Goal: Task Accomplishment & Management: Use online tool/utility

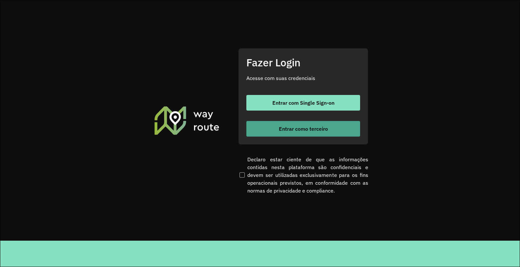
click at [285, 128] on span "Entrar como terceiro" at bounding box center [303, 128] width 49 height 5
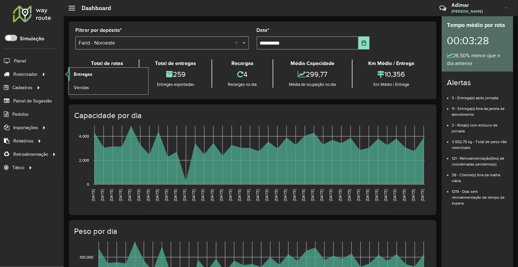
click at [85, 75] on span "Entregas" at bounding box center [83, 74] width 19 height 7
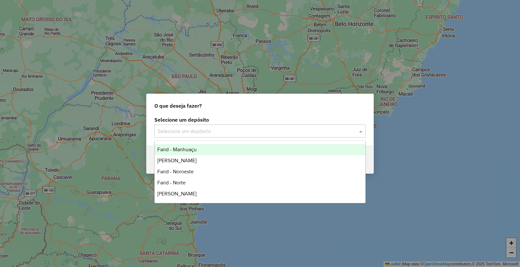
click at [208, 129] on input "text" at bounding box center [254, 131] width 192 height 8
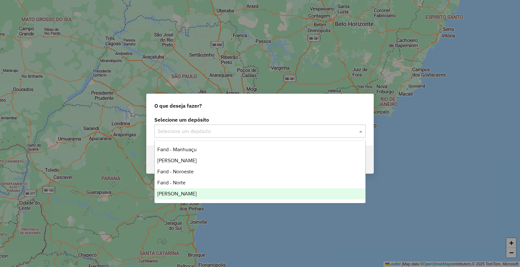
click at [192, 191] on div "Farid Januaria" at bounding box center [260, 193] width 210 height 11
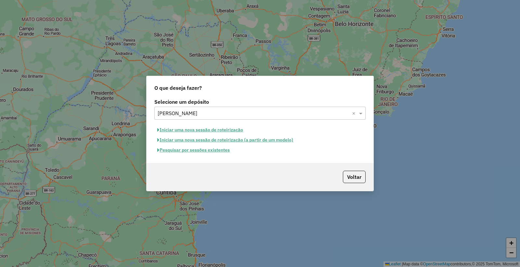
click at [184, 153] on button "Pesquisar por sessões existentes" at bounding box center [193, 150] width 78 height 10
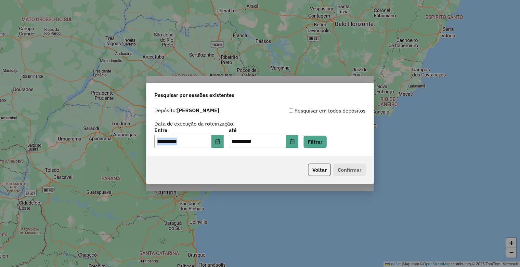
click at [183, 153] on div "**********" at bounding box center [259, 130] width 227 height 52
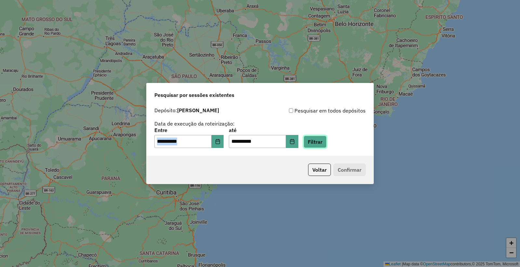
click at [317, 143] on button "Filtrar" at bounding box center [314, 141] width 23 height 12
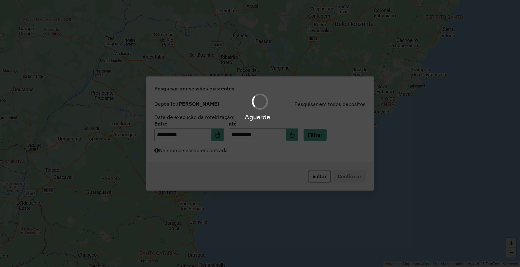
click at [231, 154] on div "Aguarde..." at bounding box center [260, 133] width 520 height 267
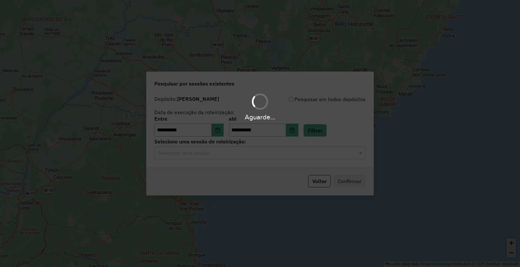
click at [231, 154] on div "Aguarde..." at bounding box center [260, 133] width 520 height 267
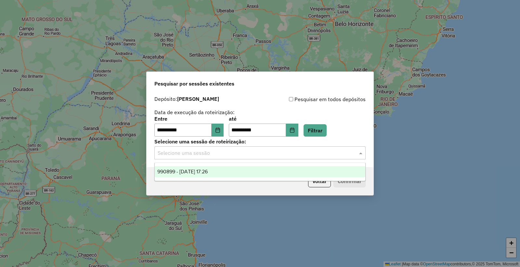
click at [231, 157] on div "Selecione uma sessão" at bounding box center [259, 152] width 211 height 13
click at [223, 175] on div "990899 - 19/08/2025 17:26" at bounding box center [260, 171] width 210 height 11
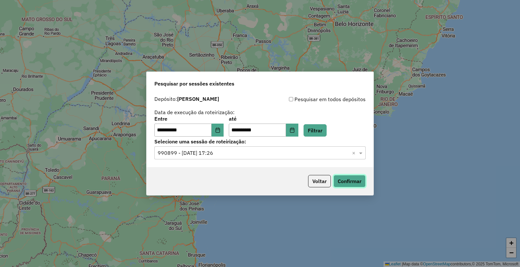
click at [339, 183] on button "Confirmar" at bounding box center [349, 181] width 32 height 12
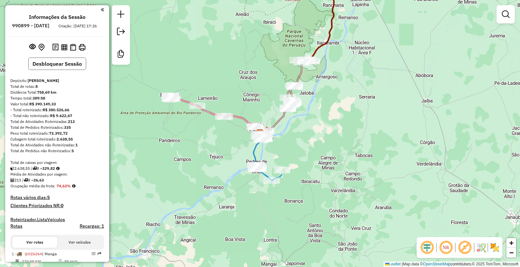
click at [68, 63] on button "Desbloquear Sessão" at bounding box center [57, 63] width 58 height 12
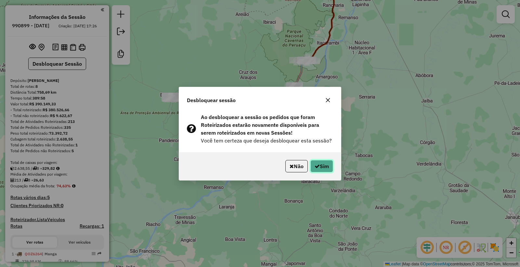
click at [316, 170] on button "Sim" at bounding box center [321, 166] width 23 height 12
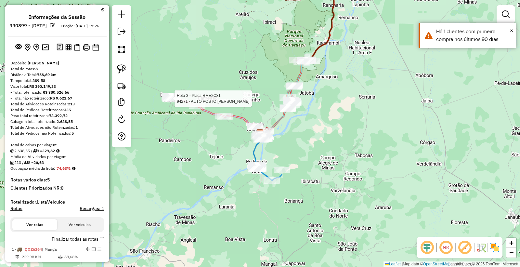
select select "**********"
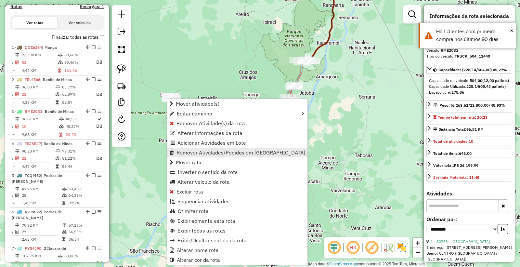
scroll to position [309, 0]
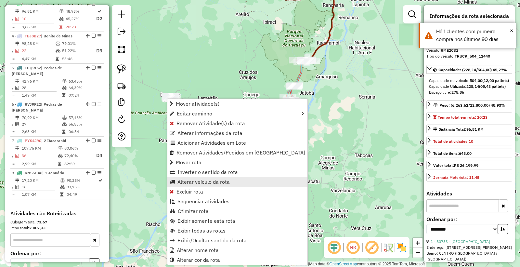
click at [202, 181] on span "Alterar veículo da rota" at bounding box center [203, 181] width 52 height 5
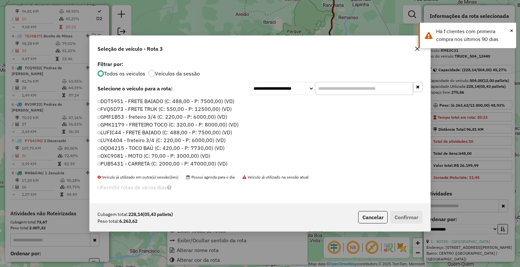
scroll to position [4, 2]
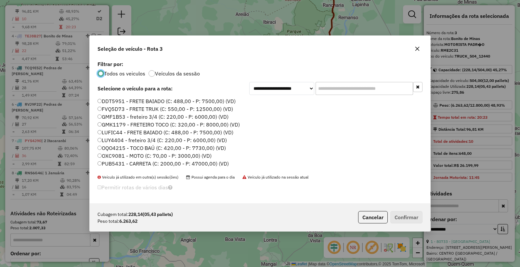
click at [113, 118] on label "GMF1B53 - freteiro 3/4 (C: 220,00 - P: 6000,00) (VD)" at bounding box center [162, 117] width 131 height 8
